Goal: Use online tool/utility: Utilize a website feature to perform a specific function

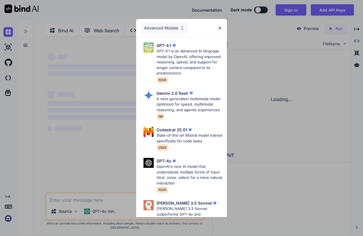
click at [222, 27] on img at bounding box center [219, 28] width 5 height 5
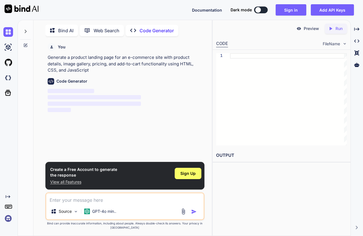
scroll to position [2, 0]
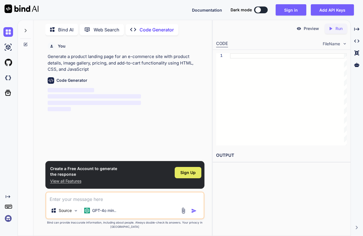
click at [185, 174] on span "Sign Up" at bounding box center [187, 173] width 15 height 6
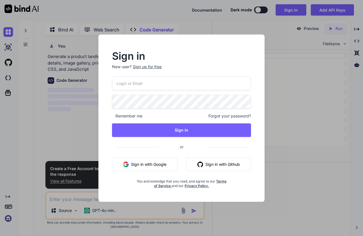
click at [144, 162] on button "Sign in with Google" at bounding box center [144, 165] width 65 height 14
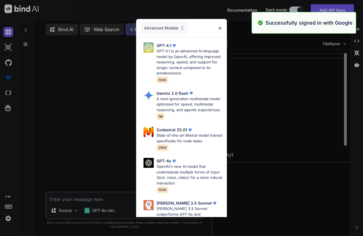
scroll to position [3, 0]
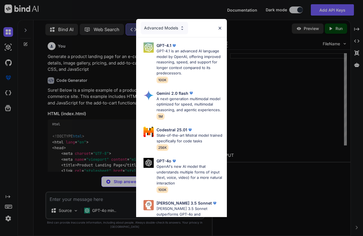
click at [110, 12] on div "Advanced Models GPT-4.1 GPT-4.1 is an advanced AI language model by OpenAI, off…" at bounding box center [181, 118] width 363 height 236
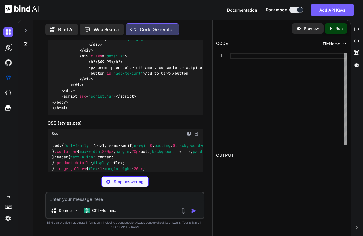
scroll to position [255, 0]
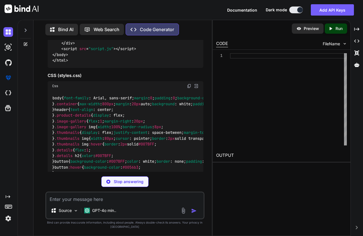
type textarea "x"
type textarea "<button id="add-to-cart">Add to Cart</button> </div> </div> </div> <script src=…"
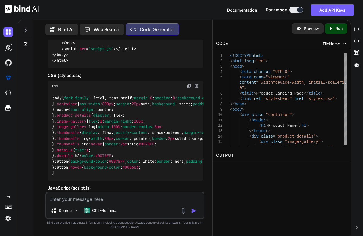
type textarea "x"
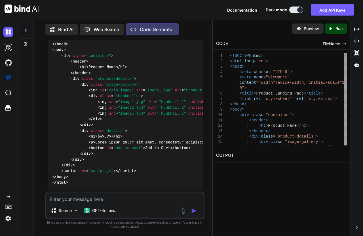
scroll to position [198, 0]
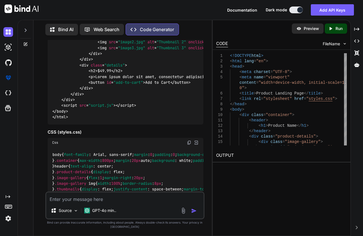
click at [77, 199] on textarea at bounding box center [124, 198] width 157 height 10
type textarea "c"
type textarea "x"
type textarea "cr"
type textarea "x"
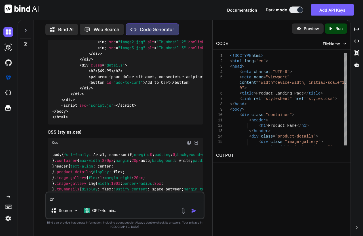
type textarea "cre"
type textarea "x"
type textarea "crea"
type textarea "x"
type textarea "creat"
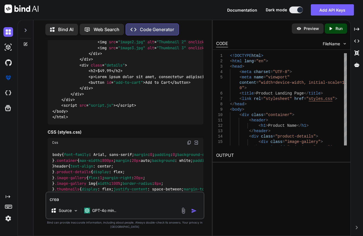
type textarea "x"
type textarea "create"
type textarea "x"
type textarea "create"
type textarea "x"
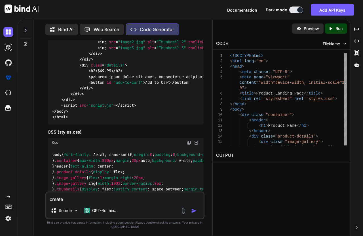
type textarea "create a"
type textarea "x"
type textarea "create a"
type textarea "x"
type textarea "create a p"
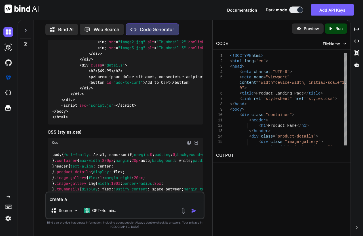
type textarea "x"
type textarea "create a pr"
type textarea "x"
type textarea "create a pro"
type textarea "x"
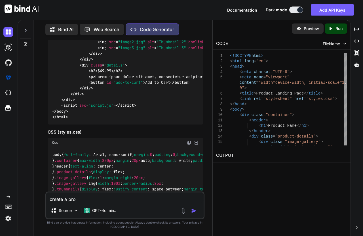
type textarea "create a prof"
type textarea "x"
type textarea "create a proff"
type textarea "x"
type textarea "create a proffe"
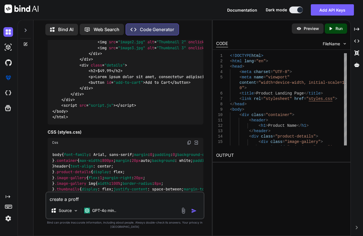
type textarea "x"
type textarea "create a proffes"
type textarea "x"
type textarea "create a [DEMOGRAPHIC_DATA]"
type textarea "x"
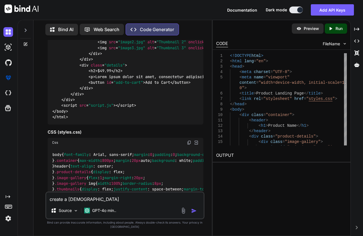
type textarea "create a proffessi"
type textarea "x"
type textarea "create a proffessio"
type textarea "x"
type textarea "create a [DEMOGRAPHIC_DATA]"
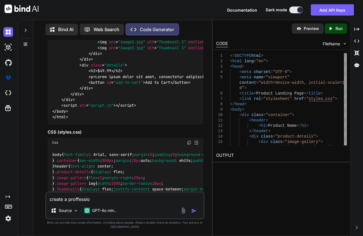
type textarea "x"
type textarea "create a [DEMOGRAPHIC_DATA]"
type textarea "x"
type textarea "create a [DEMOGRAPHIC_DATA]"
type textarea "x"
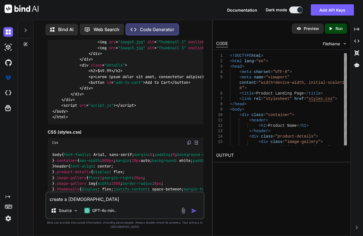
type textarea "create a [DEMOGRAPHIC_DATA]"
type textarea "x"
type textarea "create a [DEMOGRAPHIC_DATA] w"
type textarea "x"
type textarea "create a [DEMOGRAPHIC_DATA] we"
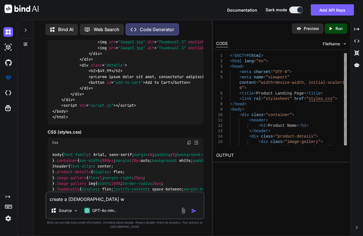
type textarea "x"
type textarea "create a [DEMOGRAPHIC_DATA] web"
type textarea "x"
type textarea "create a [DEMOGRAPHIC_DATA] webc"
type textarea "x"
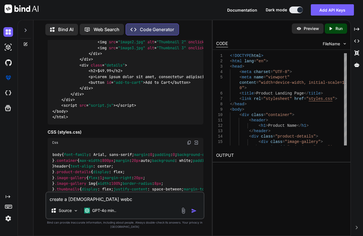
type textarea "create a [DEMOGRAPHIC_DATA] webco"
type textarea "x"
type textarea "create a [DEMOGRAPHIC_DATA] webcon"
type textarea "x"
type textarea "create a [DEMOGRAPHIC_DATA] webcont"
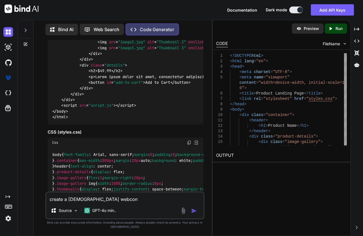
type textarea "x"
type textarea "create a [DEMOGRAPHIC_DATA] webconte"
type textarea "x"
type textarea "create a [DEMOGRAPHIC_DATA] webconten"
type textarea "x"
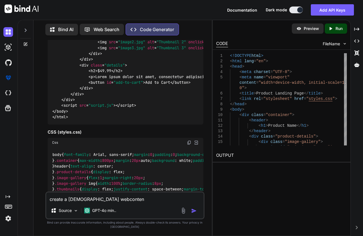
type textarea "create a [DEMOGRAPHIC_DATA] webcontent"
type textarea "x"
type textarea "create a [DEMOGRAPHIC_DATA] webcontent"
type textarea "x"
type textarea "create a [DEMOGRAPHIC_DATA] webcontent f"
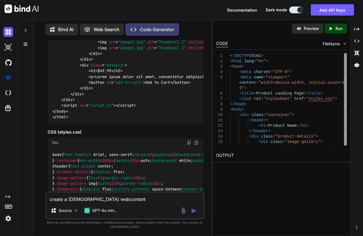
type textarea "x"
type textarea "create a [DEMOGRAPHIC_DATA] webcontent fr"
type textarea "x"
type textarea "create a [DEMOGRAPHIC_DATA] webcontent fro"
type textarea "x"
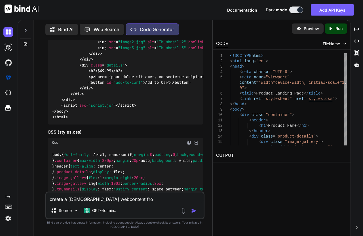
type textarea "create a [DEMOGRAPHIC_DATA] webcontent from"
type textarea "x"
type textarea "create a [DEMOGRAPHIC_DATA] webcontent from"
type textarea "x"
type textarea "create a [DEMOGRAPHIC_DATA] webcontent from t"
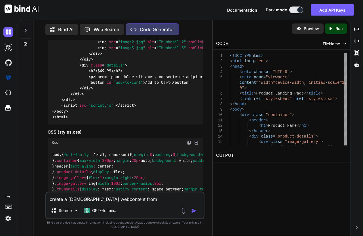
type textarea "x"
type textarea "create a [DEMOGRAPHIC_DATA] webcontent from th"
type textarea "x"
type textarea "create a [DEMOGRAPHIC_DATA] webcontent from thi"
type textarea "x"
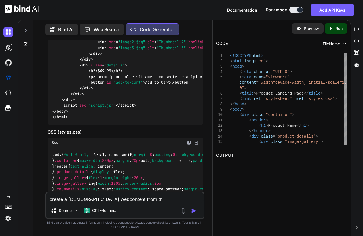
type textarea "create a [DEMOGRAPHIC_DATA] webcontent from this"
type textarea "x"
type textarea "create a [DEMOGRAPHIC_DATA] webcontent from this:"
type textarea "x"
paste textarea "Lore’i d **sitametc adipisc elit** sed doe *Tem-Incidid/Utlab Etdo Magnaal*. En…"
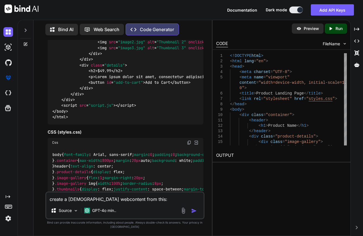
type textarea "loremi d sitametconsec adipiscing elit sedd:Eius’t i **utlabore etdolor magn** …"
type textarea "x"
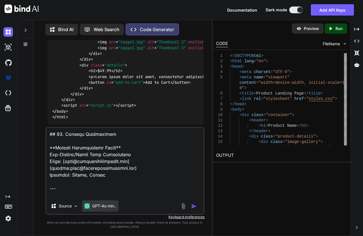
type textarea "loremi d sitametconsec adipiscing elit sedd:Eius’t i **utlabore etdolor magn** …"
click at [102, 208] on p "GPT-4o min.." at bounding box center [104, 206] width 24 height 6
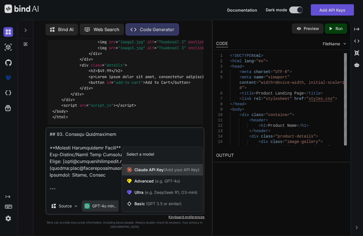
click at [150, 170] on span "[PERSON_NAME] Key (Add your API Key)" at bounding box center [166, 170] width 65 height 6
type textarea "x"
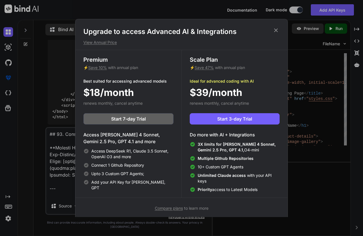
click at [278, 30] on icon at bounding box center [276, 30] width 6 height 6
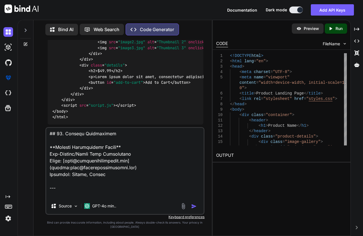
scroll to position [1305, 0]
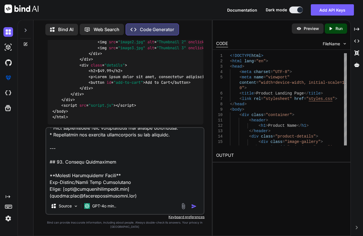
drag, startPoint x: 50, startPoint y: 148, endPoint x: 122, endPoint y: 177, distance: 76.6
click at [122, 177] on textarea at bounding box center [124, 163] width 157 height 70
click at [74, 164] on textarea at bounding box center [124, 163] width 157 height 70
drag, startPoint x: 107, startPoint y: 175, endPoint x: 67, endPoint y: 177, distance: 40.8
click at [67, 177] on textarea at bounding box center [124, 163] width 157 height 70
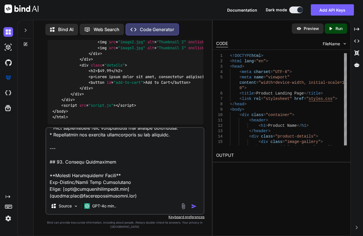
drag, startPoint x: 50, startPoint y: 170, endPoint x: 110, endPoint y: 181, distance: 61.2
click at [110, 181] on textarea at bounding box center [124, 163] width 157 height 70
type textarea "loremi d sitametconsec adipiscing elit sedd:Eius’t i **utlabore etdolor magn** …"
type textarea "x"
type textarea "loremi d sitametconsec adipiscing elit sedd:Eius’t i **utlabore etdolor magn** …"
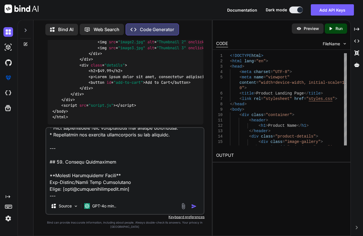
type textarea "x"
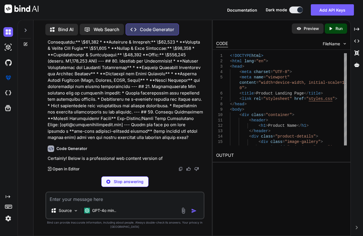
scroll to position [1359, 0]
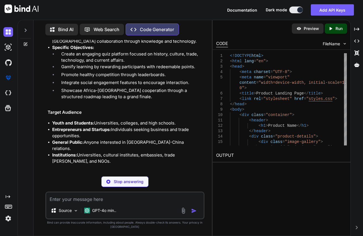
type textarea "x"
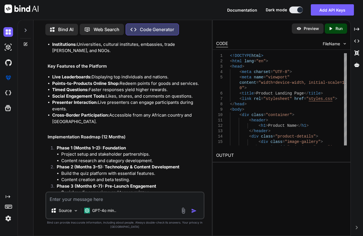
scroll to position [1413, 0]
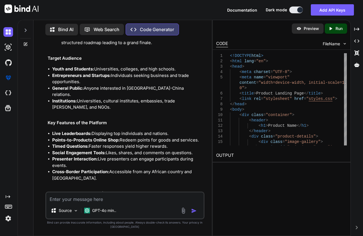
click at [335, 27] on p "Run" at bounding box center [338, 29] width 7 height 6
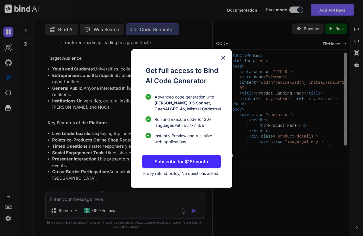
click at [223, 58] on img at bounding box center [223, 57] width 7 height 7
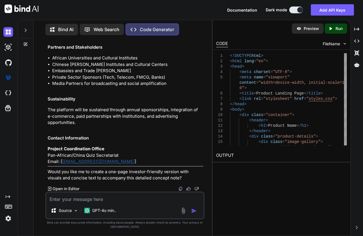
scroll to position [2121, 0]
click at [78, 198] on textarea at bounding box center [124, 198] width 157 height 10
type textarea "x"
